Goal: Check status: Check status

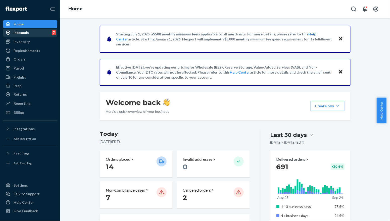
click at [34, 32] on div "Inbounds 7" at bounding box center [30, 32] width 53 height 7
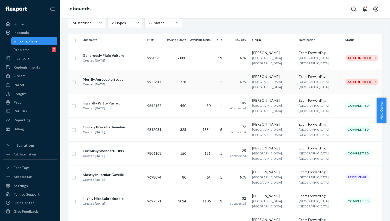
scroll to position [74, 0]
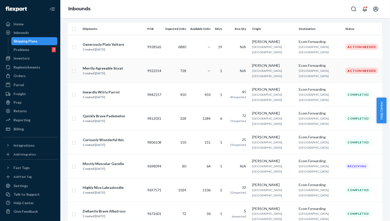
click at [125, 66] on div "Merrily Agreeable Stoat Created [DATE]" at bounding box center [113, 71] width 61 height 11
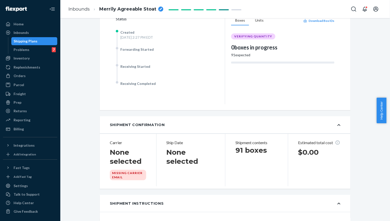
scroll to position [292, 0]
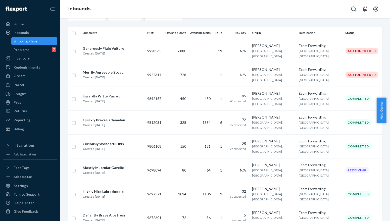
scroll to position [157, 0]
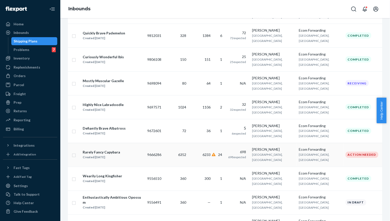
click at [102, 150] on div "Rarely Fancy Capybara" at bounding box center [101, 152] width 37 height 5
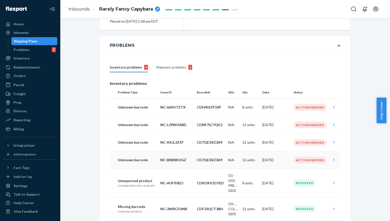
scroll to position [148, 0]
